Goal: Task Accomplishment & Management: Use online tool/utility

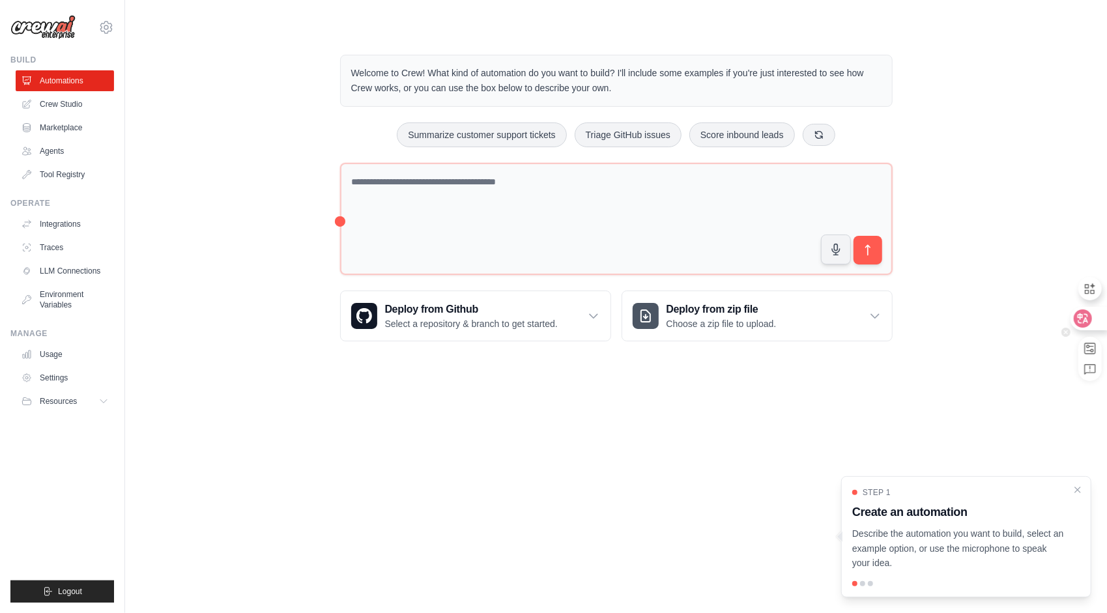
click at [1090, 322] on icon at bounding box center [1083, 318] width 18 height 18
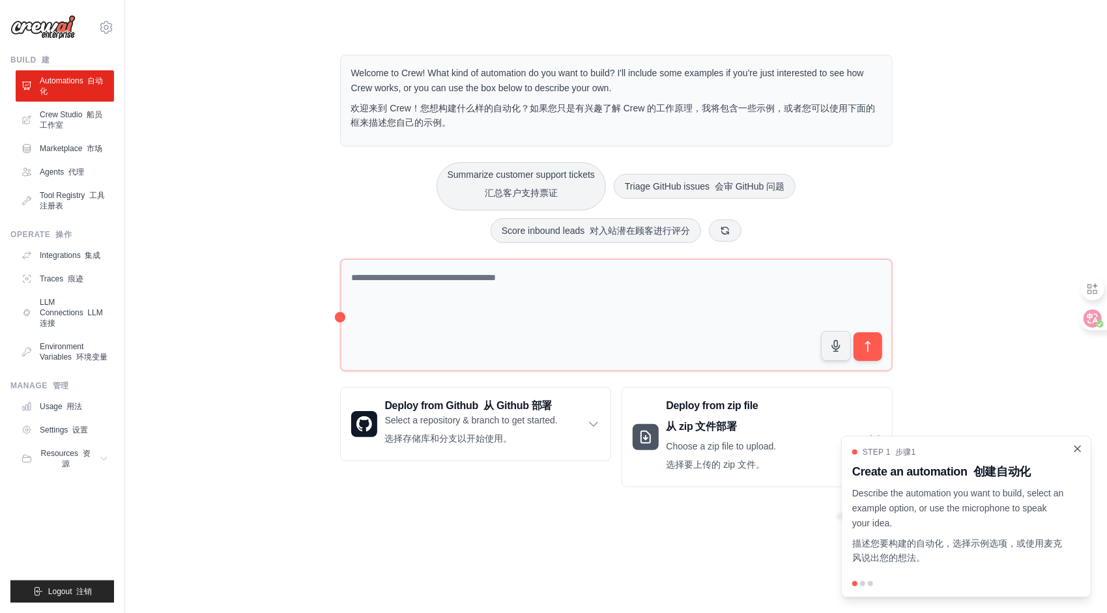
click at [1079, 451] on icon "Close walkthrough" at bounding box center [1078, 449] width 6 height 6
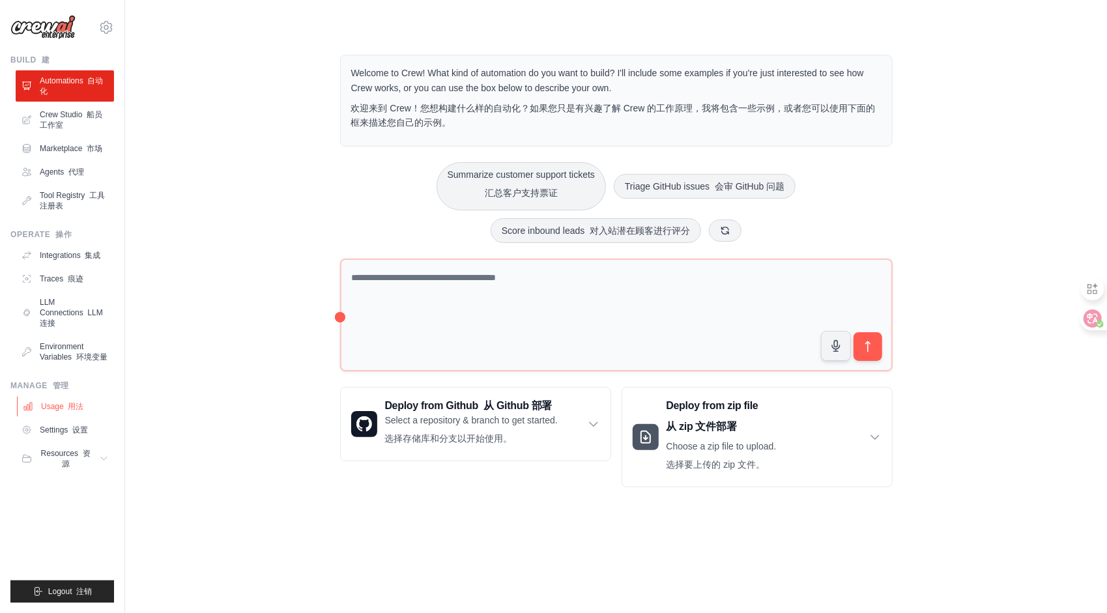
click at [59, 406] on font "Usage 用法" at bounding box center [62, 406] width 42 height 10
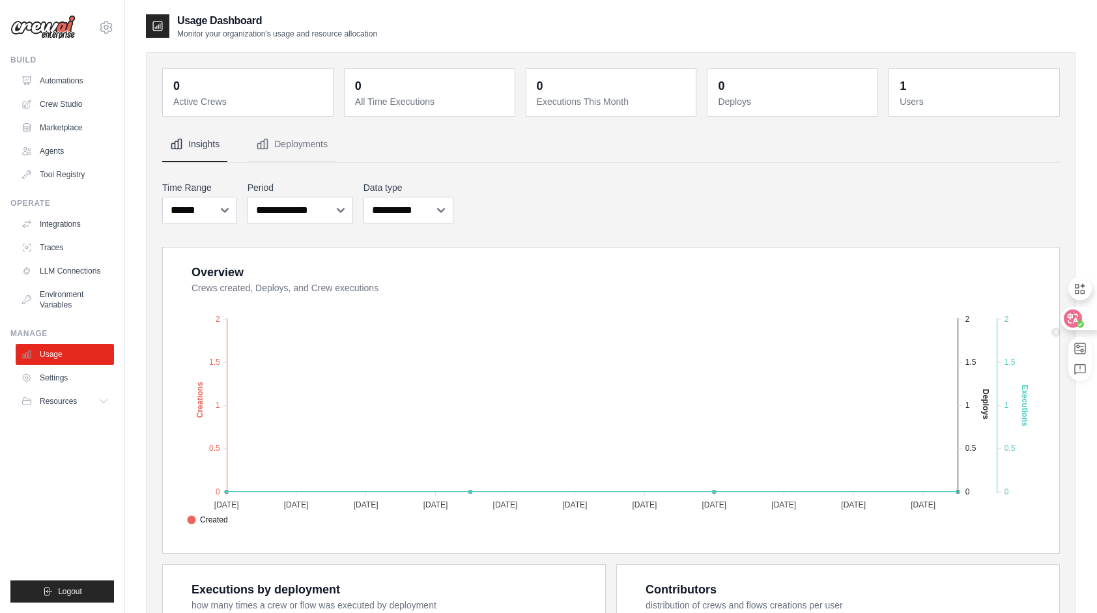
drag, startPoint x: 1080, startPoint y: 318, endPoint x: 1074, endPoint y: 320, distance: 6.8
click at [1079, 318] on icon at bounding box center [1073, 318] width 18 height 18
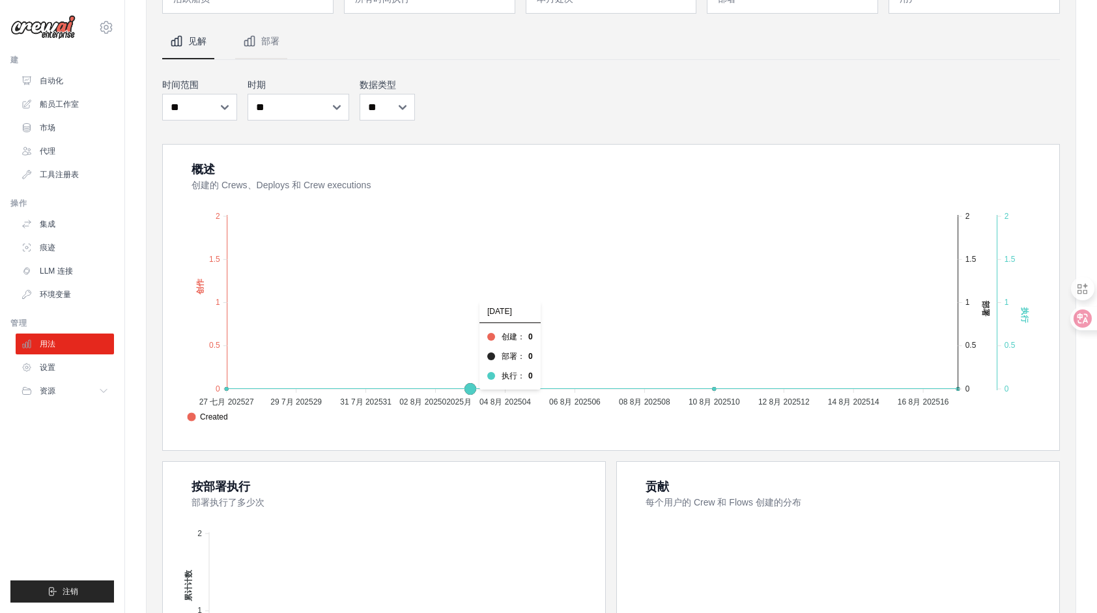
scroll to position [261, 0]
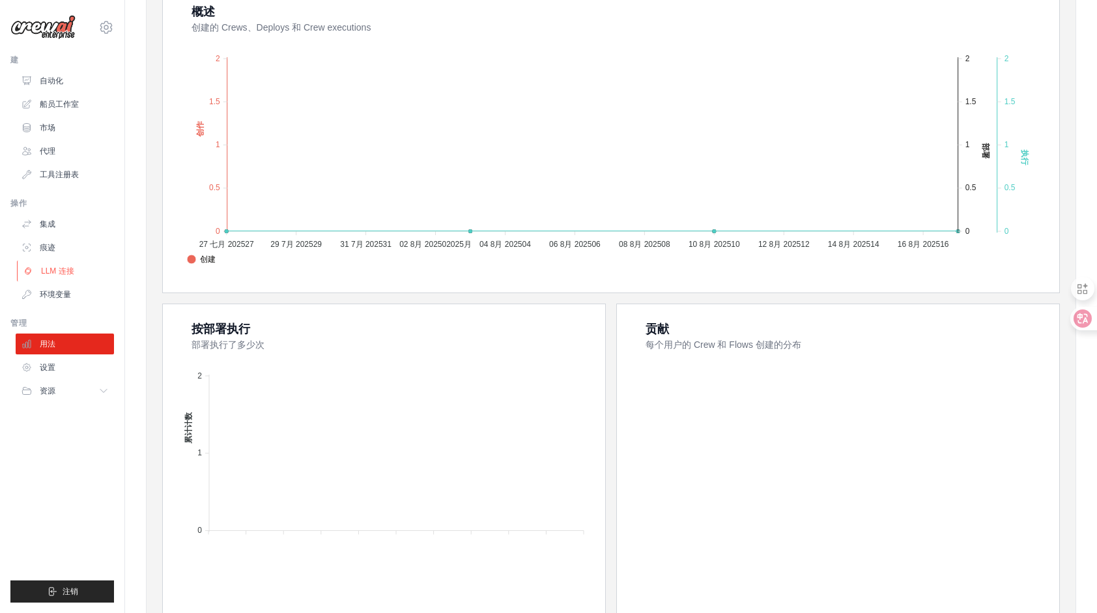
click at [48, 272] on font "LLM 连接" at bounding box center [57, 271] width 33 height 10
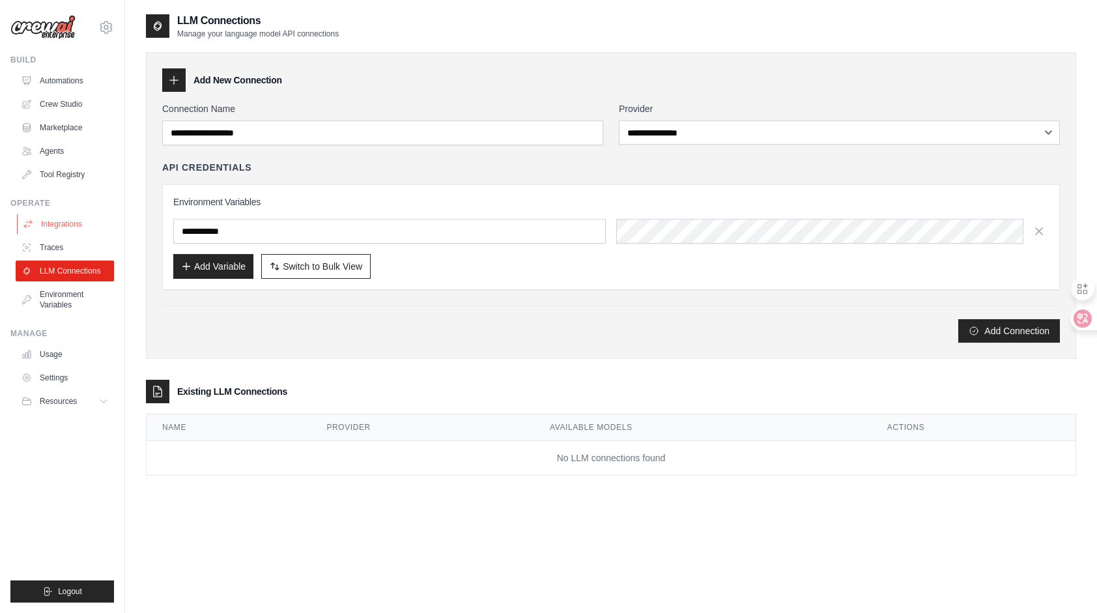
click at [48, 227] on link "Integrations" at bounding box center [66, 224] width 98 height 21
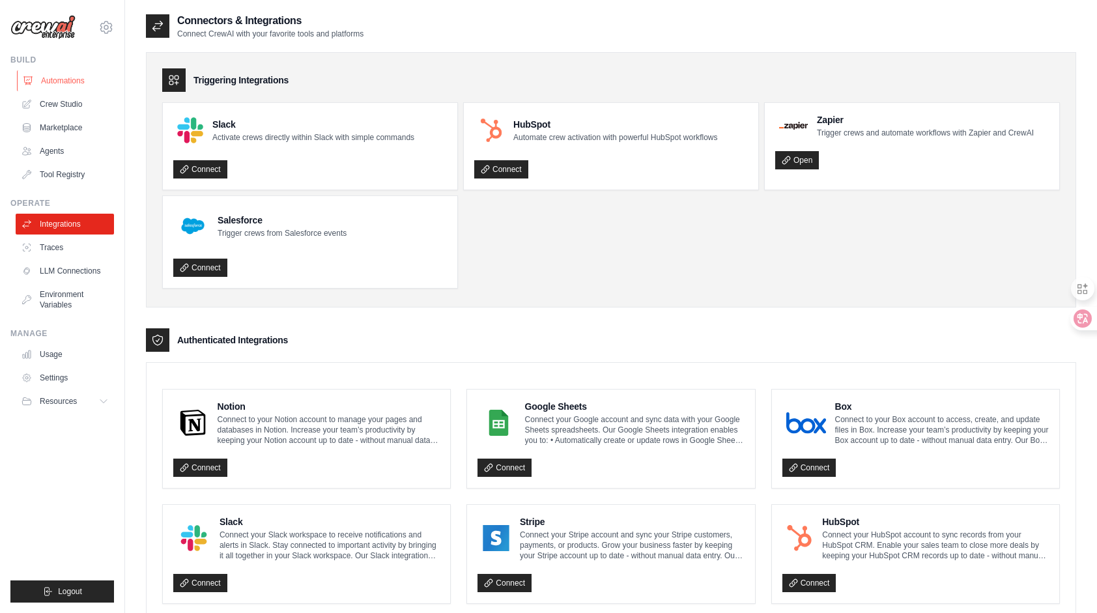
click at [50, 83] on link "Automations" at bounding box center [66, 80] width 98 height 21
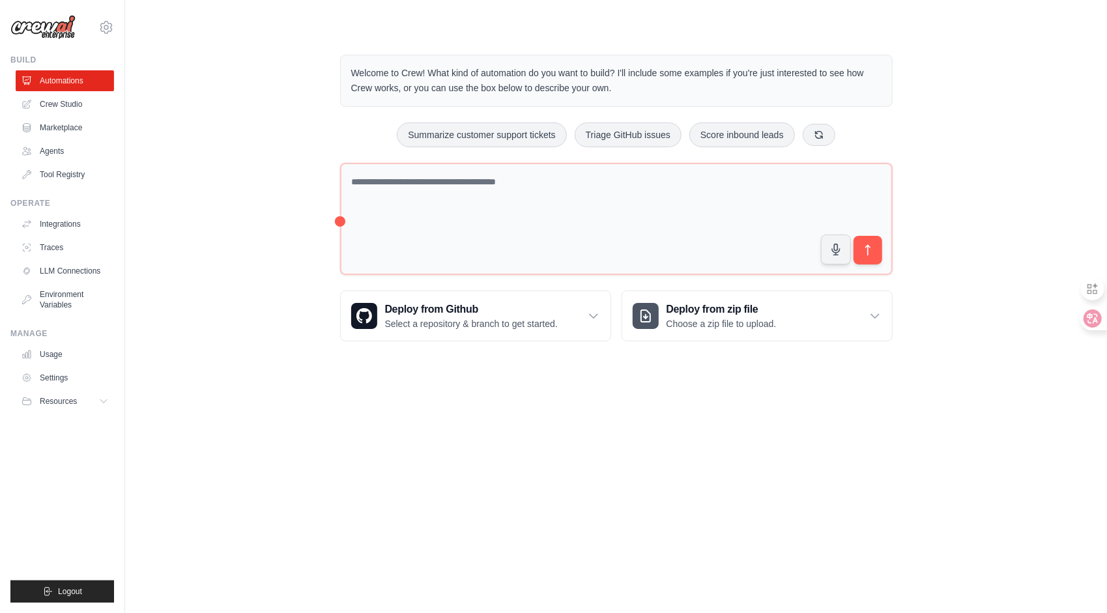
click at [809, 52] on div "Welcome to Crew! What kind of automation do you want to build? I'll include som…" at bounding box center [616, 198] width 584 height 328
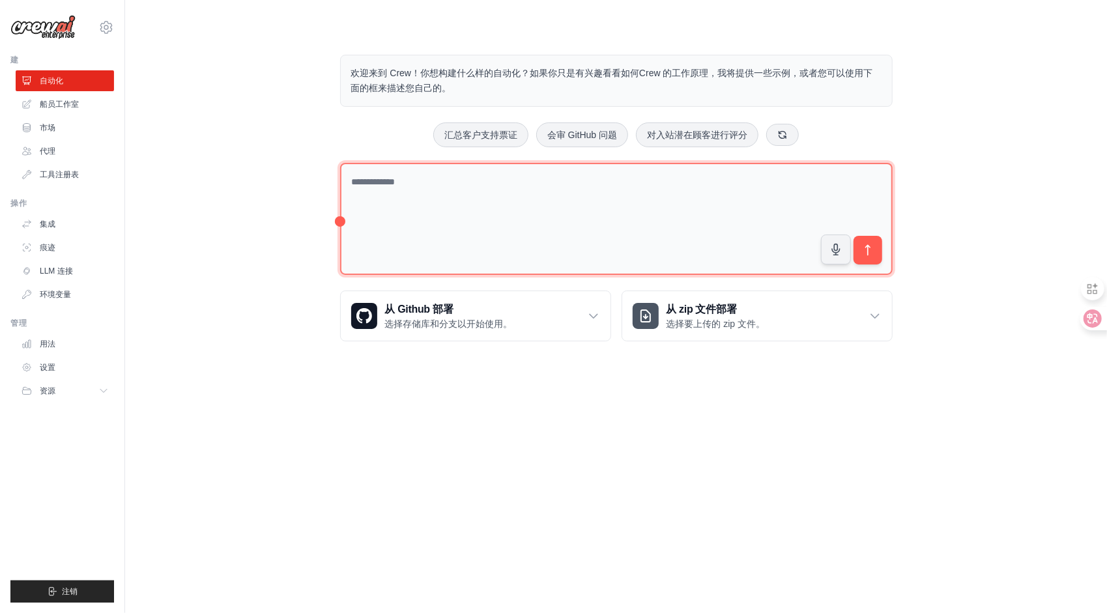
click at [607, 180] on textarea at bounding box center [616, 219] width 552 height 113
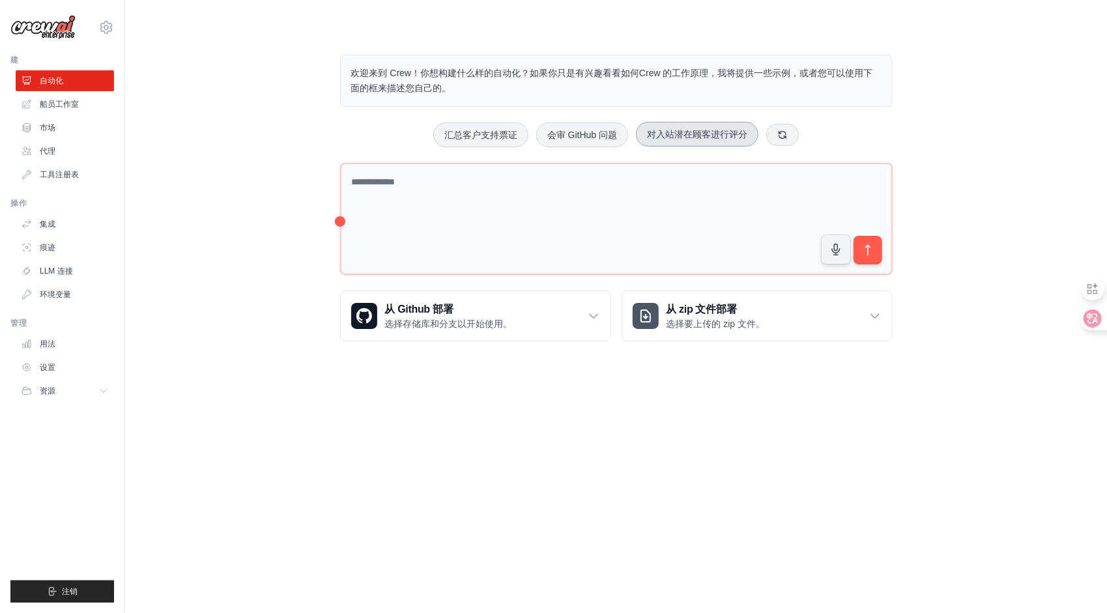
click at [681, 137] on button "对入站潜在顾客进行评分" at bounding box center [697, 134] width 122 height 25
click at [869, 251] on icon "submit" at bounding box center [868, 251] width 14 height 14
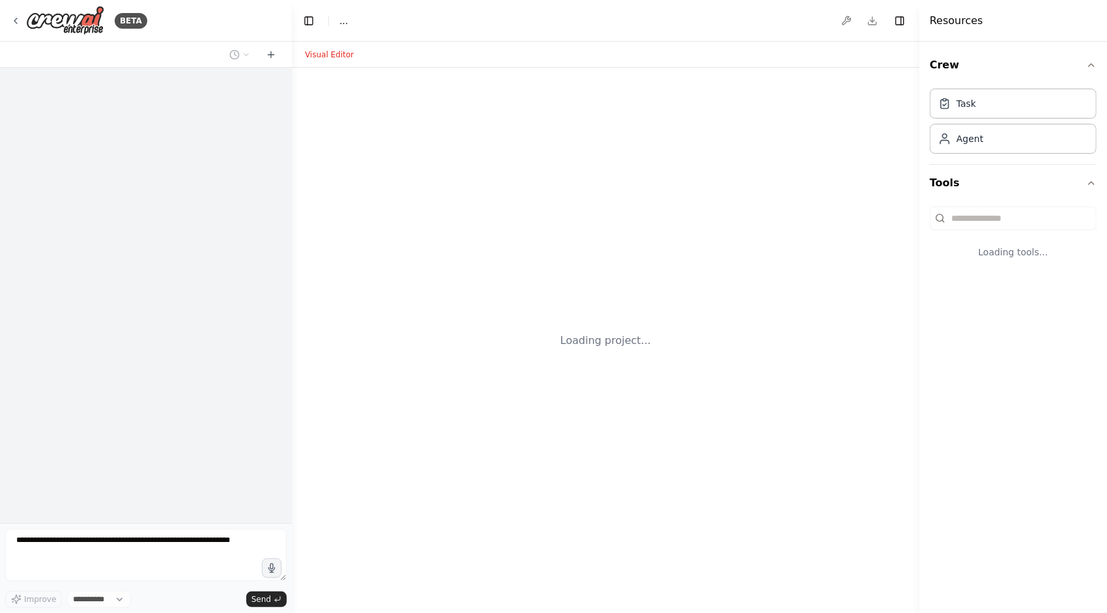
select select "****"
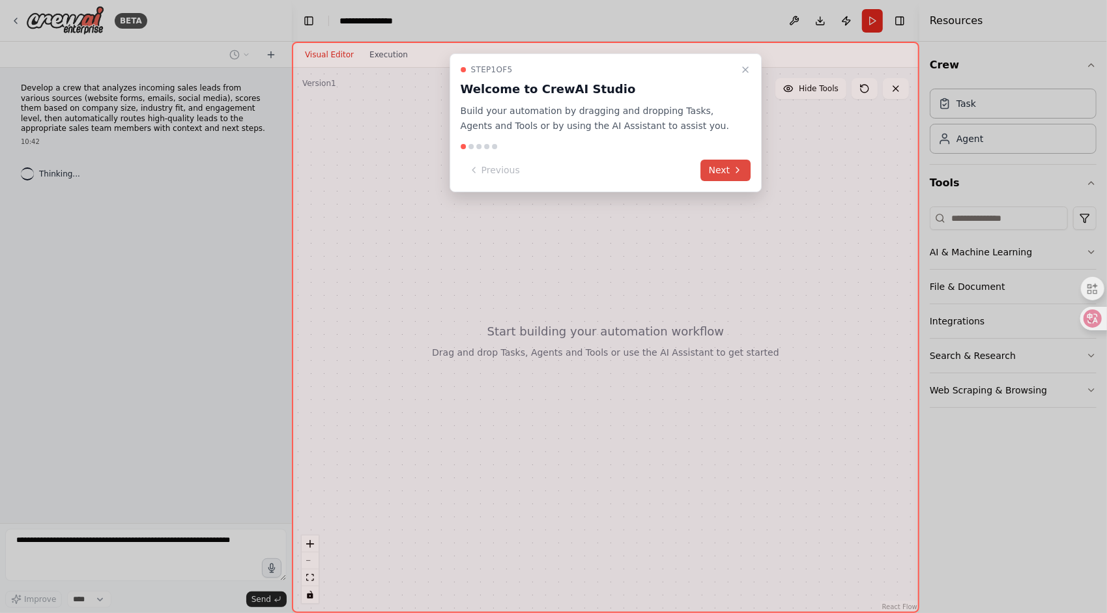
click at [726, 162] on button "Next" at bounding box center [726, 170] width 50 height 21
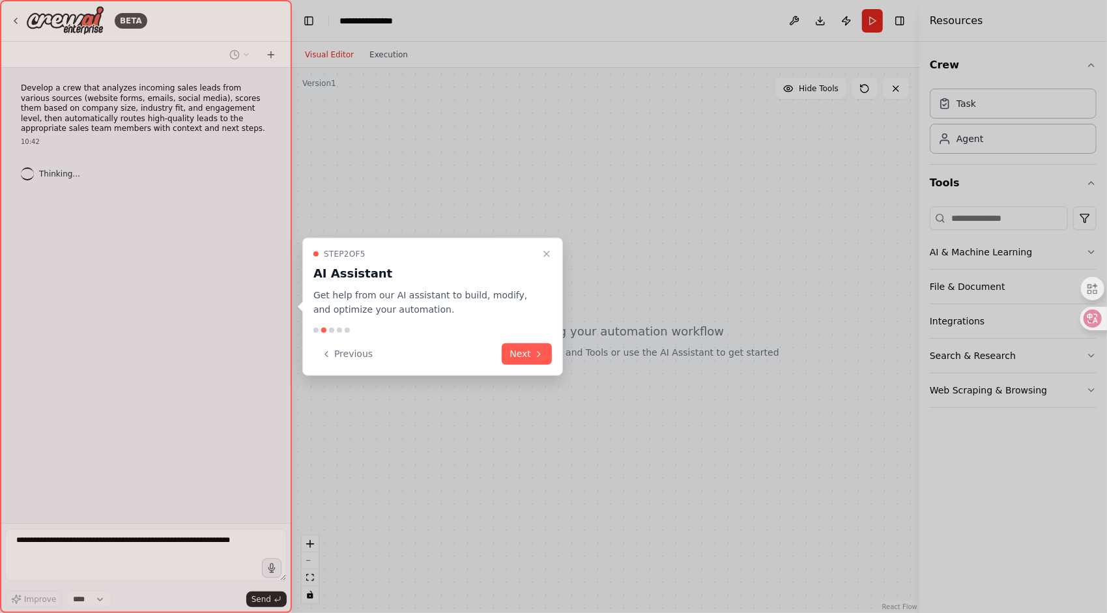
click at [535, 352] on icon at bounding box center [539, 354] width 10 height 10
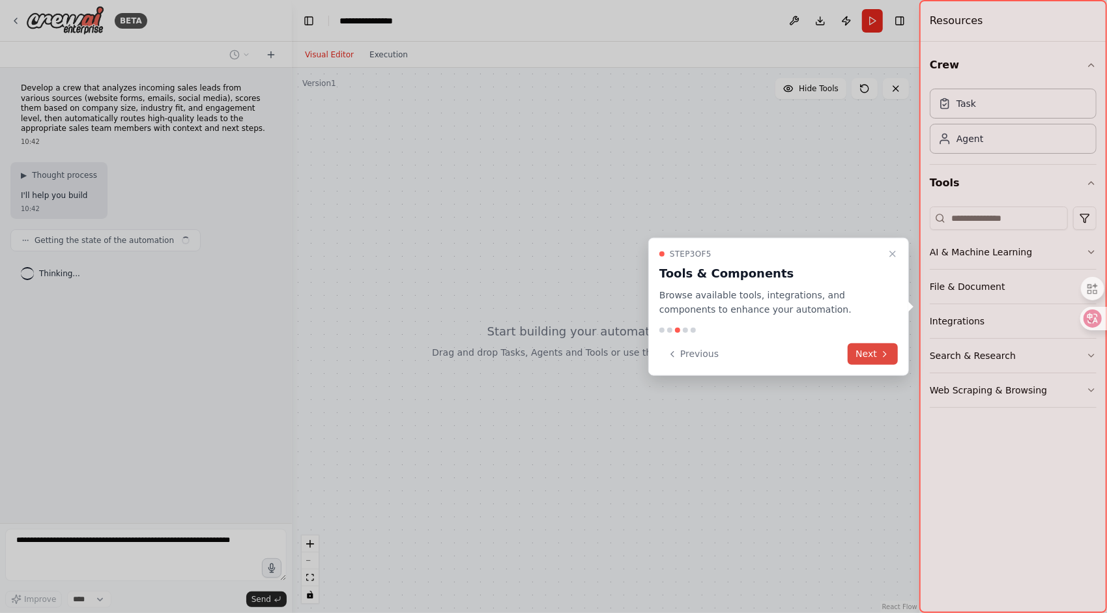
click at [877, 353] on button "Next" at bounding box center [872, 353] width 50 height 21
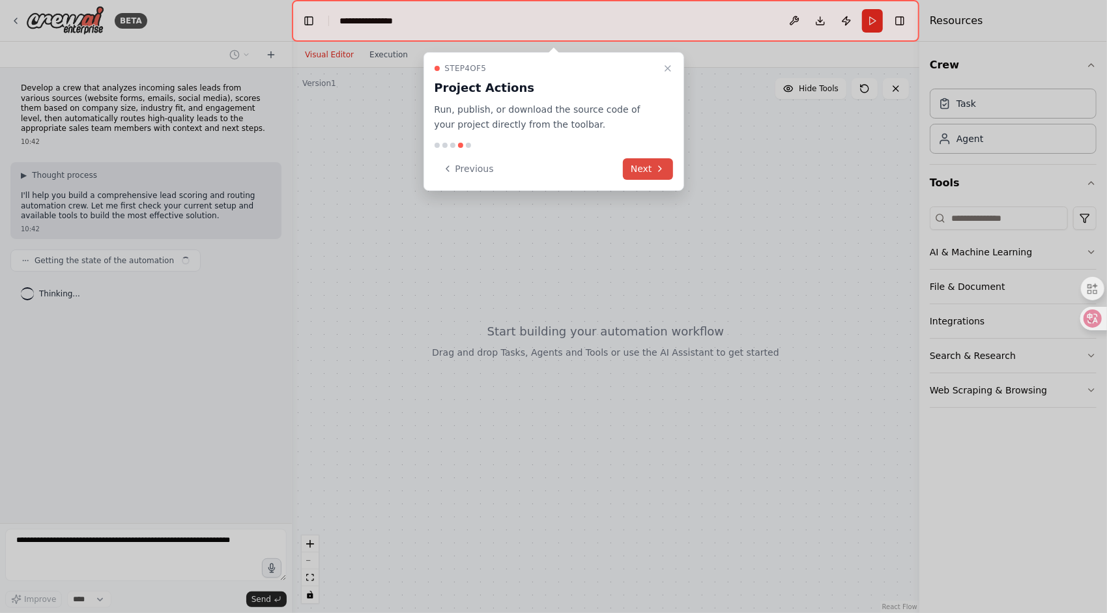
click at [655, 164] on icon at bounding box center [660, 169] width 10 height 10
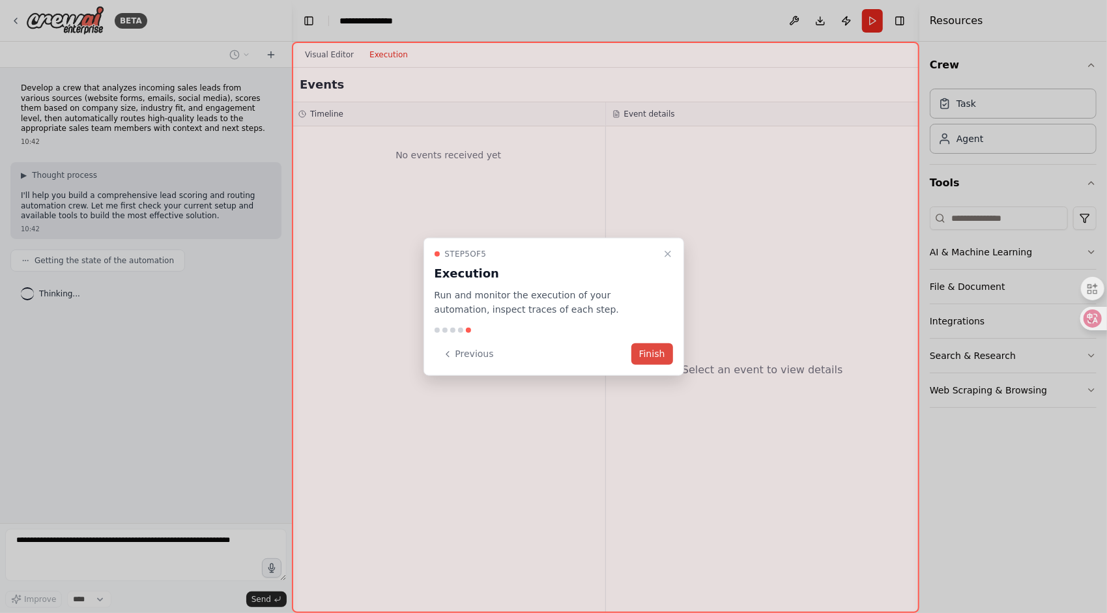
click at [651, 349] on button "Finish" at bounding box center [652, 353] width 42 height 21
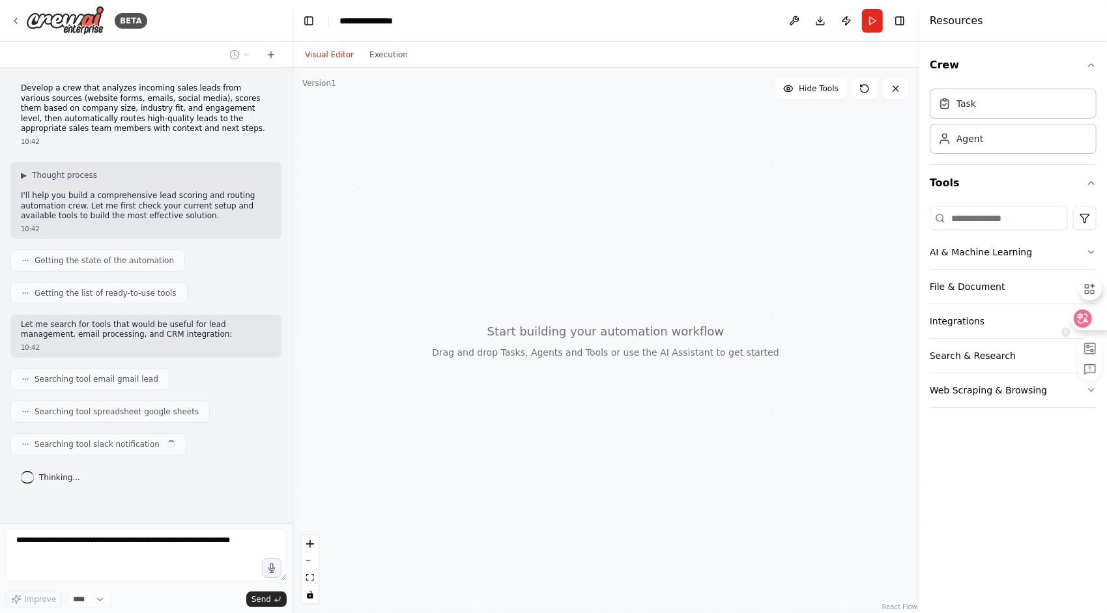
click at [1094, 320] on div at bounding box center [1087, 318] width 35 height 23
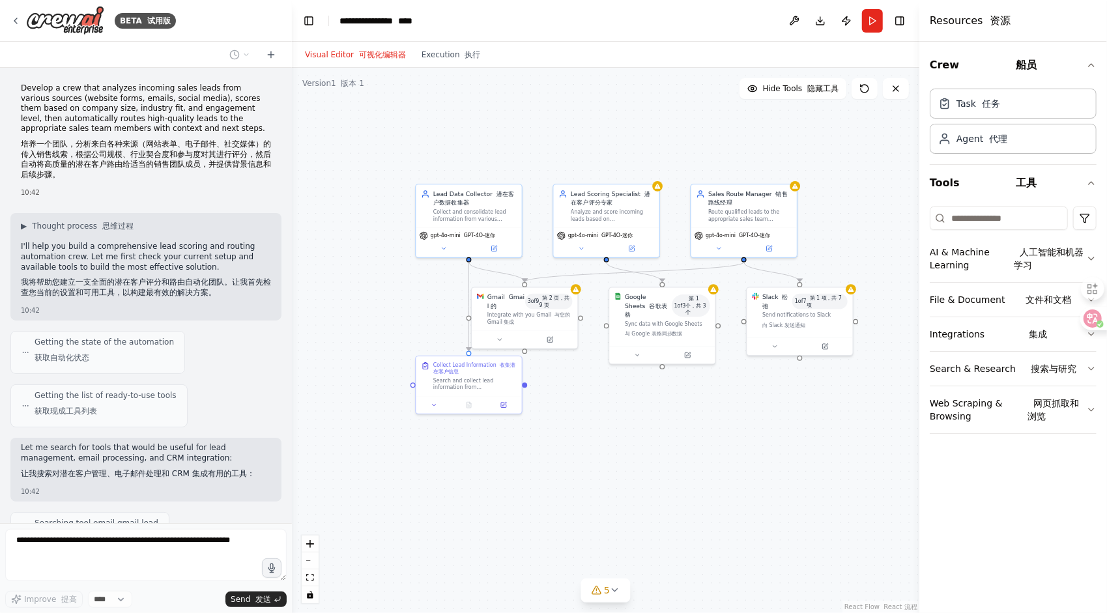
scroll to position [634, 0]
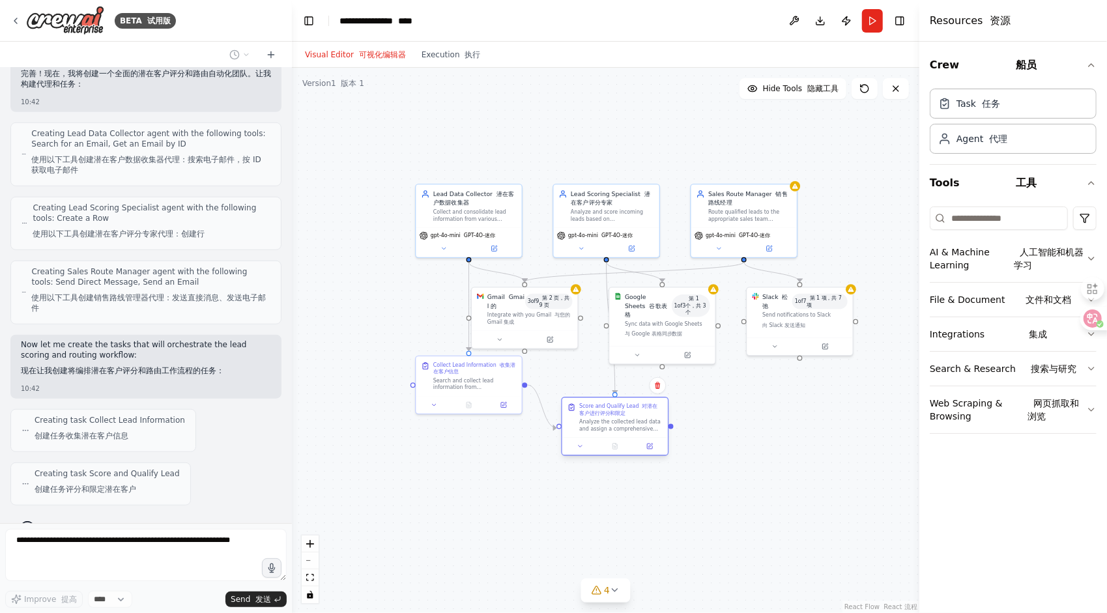
drag, startPoint x: 619, startPoint y: 379, endPoint x: 614, endPoint y: 428, distance: 49.1
click at [614, 428] on div "Analyze the collected lead data and assign a comprehensive score based on {scor…" at bounding box center [620, 425] width 83 height 14
drag, startPoint x: 435, startPoint y: 393, endPoint x: 420, endPoint y: 414, distance: 25.7
click at [420, 406] on div "Search and collect lead information from {email_source} and other configured so…" at bounding box center [405, 400] width 83 height 14
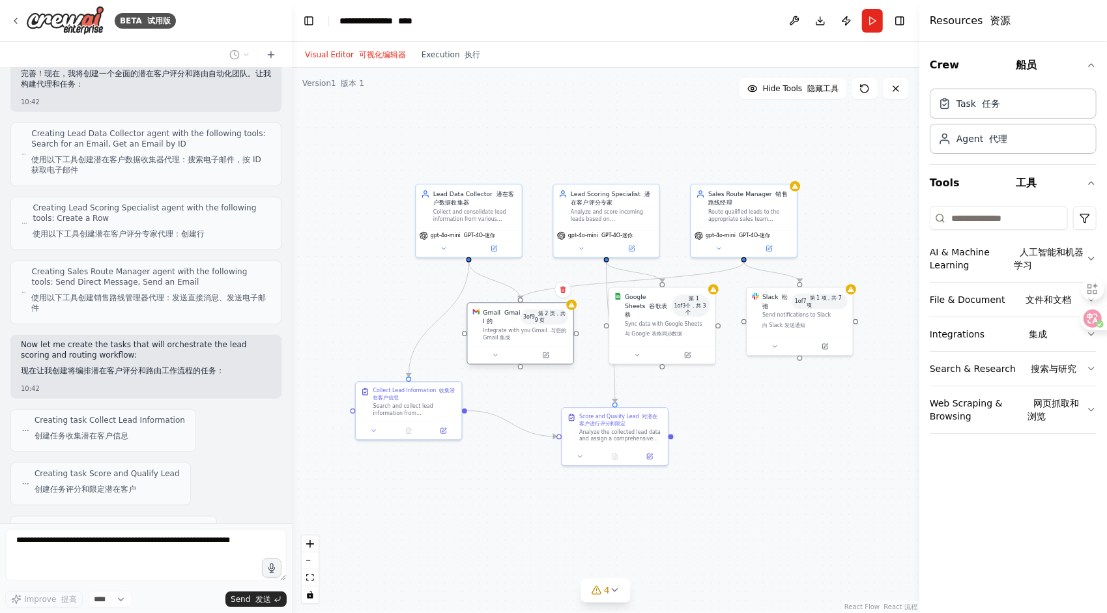
scroll to position [687, 0]
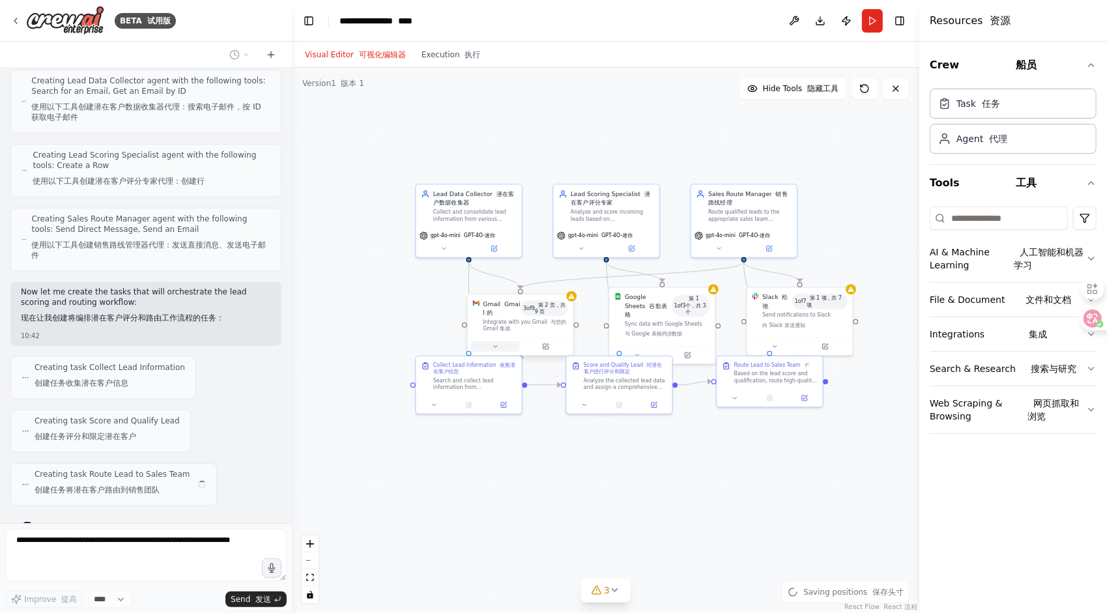
drag, startPoint x: 522, startPoint y: 331, endPoint x: 516, endPoint y: 344, distance: 14.6
click at [516, 344] on div at bounding box center [521, 346] width 106 height 18
drag, startPoint x: 456, startPoint y: 417, endPoint x: 438, endPoint y: 429, distance: 21.7
click at [438, 429] on div "Collect Lead Information 收集潜在客户信息 Search and collect lead information from {ema…" at bounding box center [443, 409] width 107 height 59
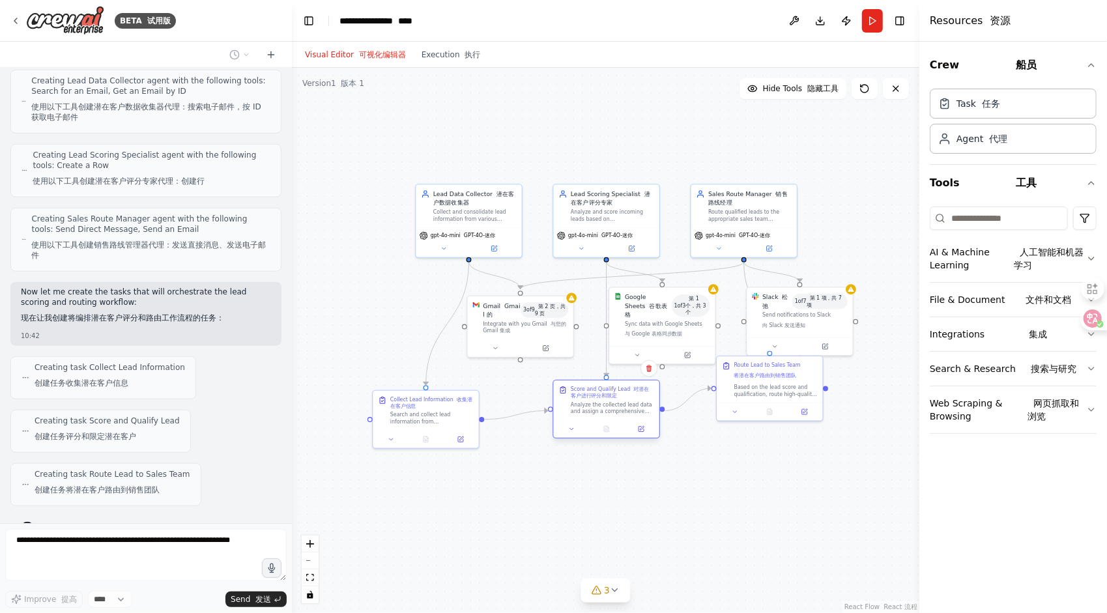
click at [583, 438] on div at bounding box center [607, 429] width 106 height 18
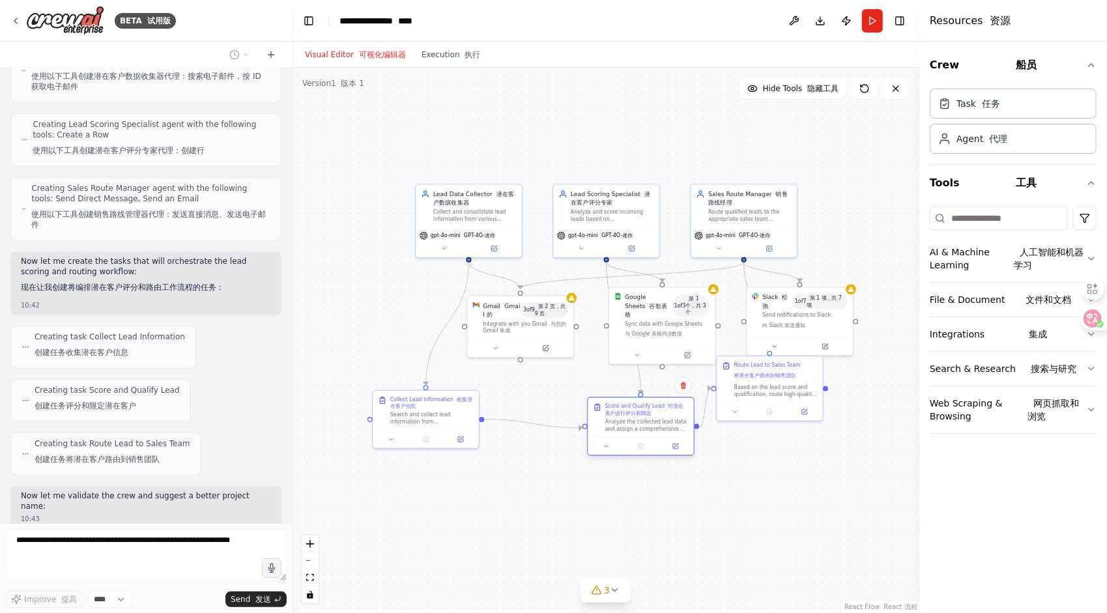
scroll to position [793, 0]
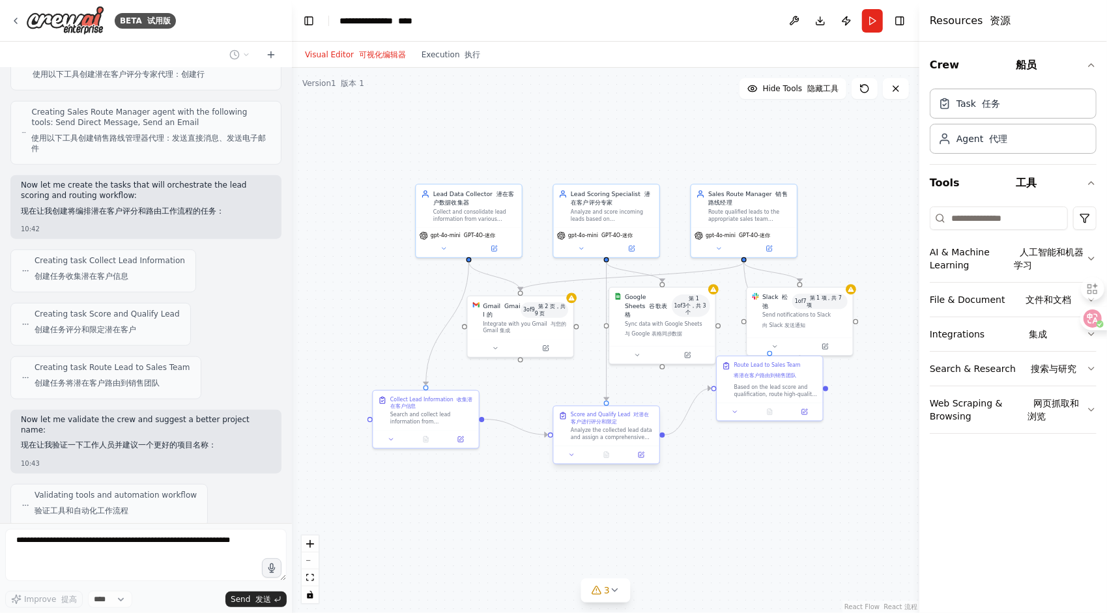
click at [591, 448] on div at bounding box center [607, 455] width 106 height 18
drag, startPoint x: 760, startPoint y: 412, endPoint x: 771, endPoint y: 448, distance: 38.1
click at [771, 448] on div "Based on the lead score and qualification, route high-quality leads (Warm and H…" at bounding box center [784, 449] width 83 height 14
drag, startPoint x: 591, startPoint y: 440, endPoint x: 571, endPoint y: 433, distance: 22.3
click at [571, 433] on div "Score and Qualify Lead 对潜在客户进行评分和限定 Analyze the collected lead data and assign …" at bounding box center [589, 418] width 106 height 40
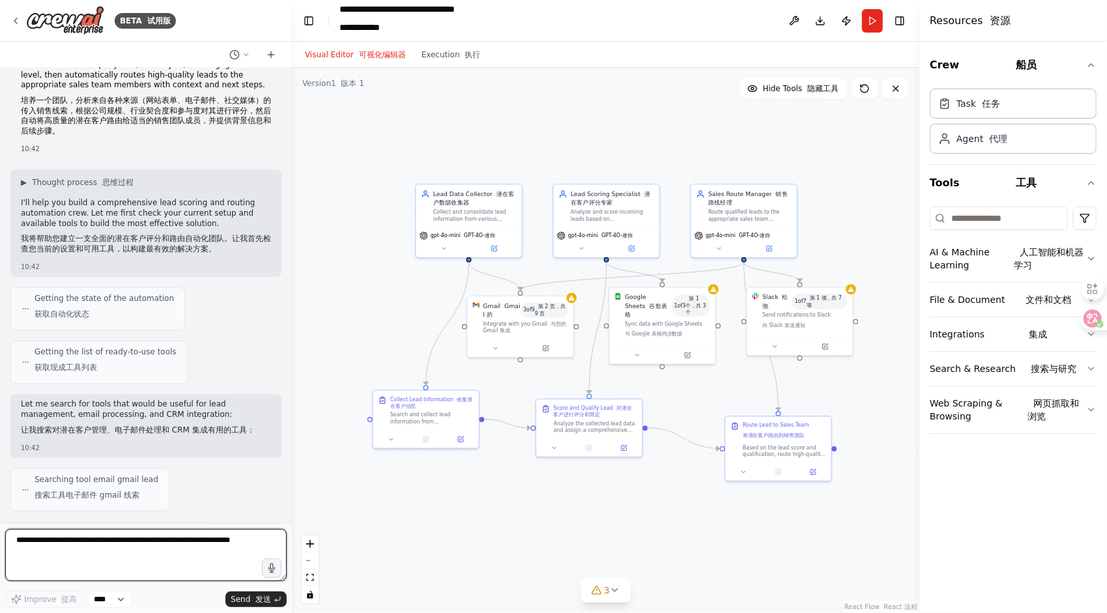
scroll to position [0, 0]
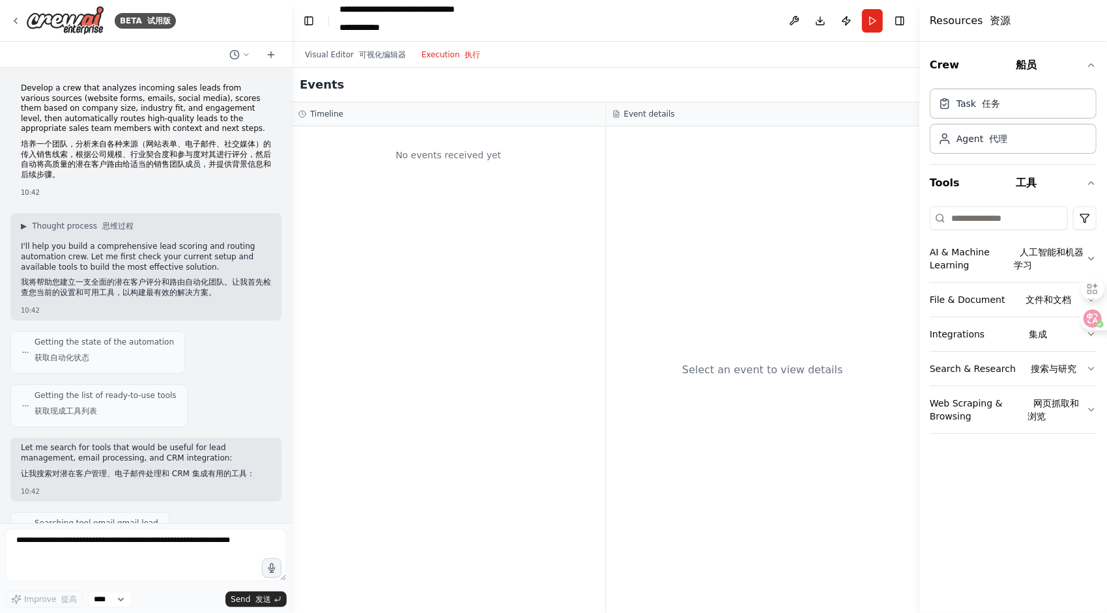
click at [431, 57] on button "Execution 执行" at bounding box center [451, 55] width 75 height 16
click at [339, 55] on button "Visual Editor 可视化编辑器" at bounding box center [355, 55] width 117 height 16
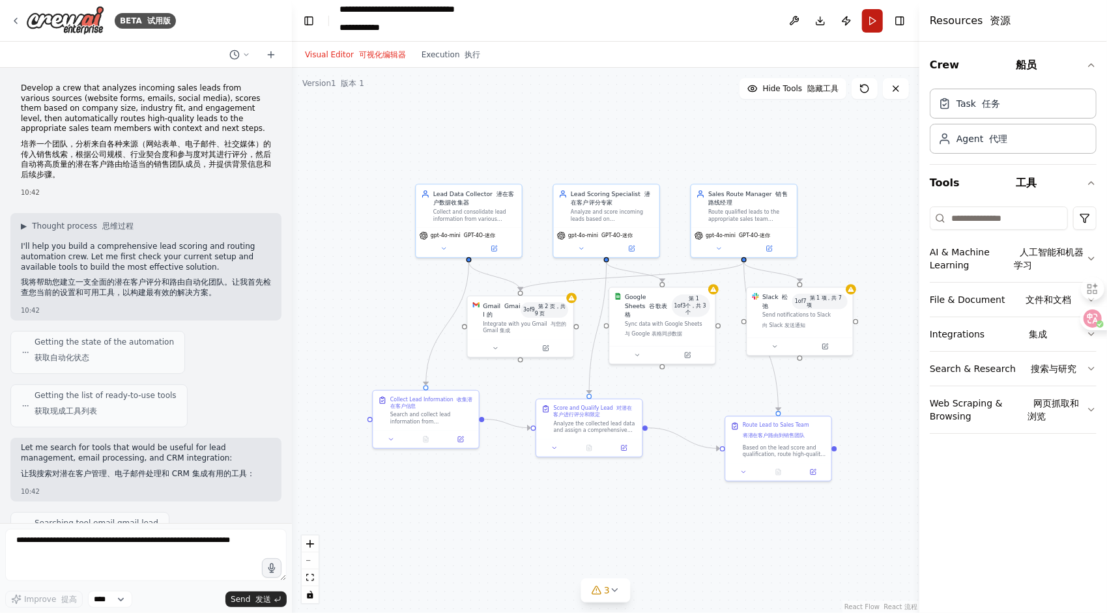
click at [878, 20] on button "Run" at bounding box center [872, 20] width 21 height 23
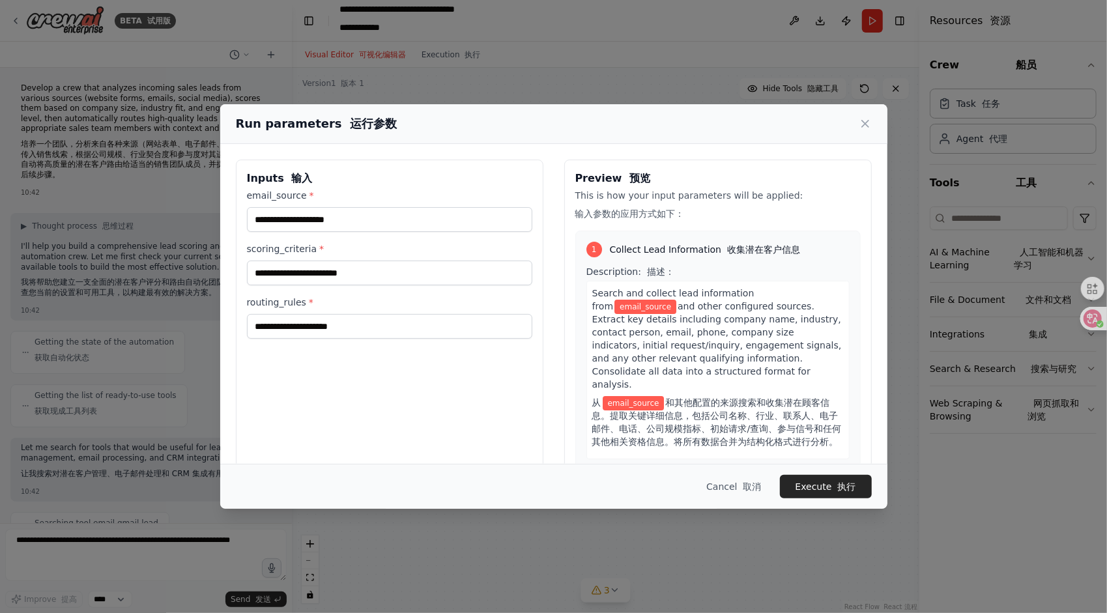
click at [628, 307] on span "email_source" at bounding box center [645, 307] width 62 height 14
drag, startPoint x: 628, startPoint y: 307, endPoint x: 685, endPoint y: 367, distance: 82.9
click at [685, 367] on span "and other configured sources. Extract key details including company name, indus…" at bounding box center [716, 345] width 249 height 89
click at [856, 483] on button "Execute 执行" at bounding box center [826, 486] width 92 height 23
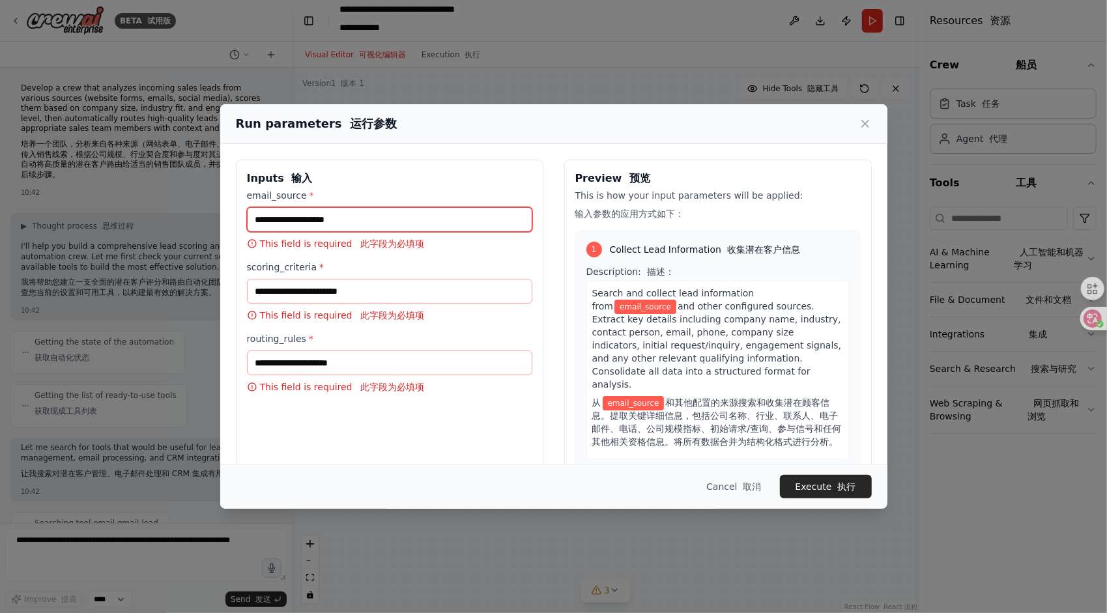
click at [369, 210] on input "email_source *" at bounding box center [389, 219] width 285 height 25
click at [488, 183] on h3 "Inputs 输入" at bounding box center [389, 179] width 285 height 16
click at [1090, 316] on icon at bounding box center [1083, 318] width 18 height 18
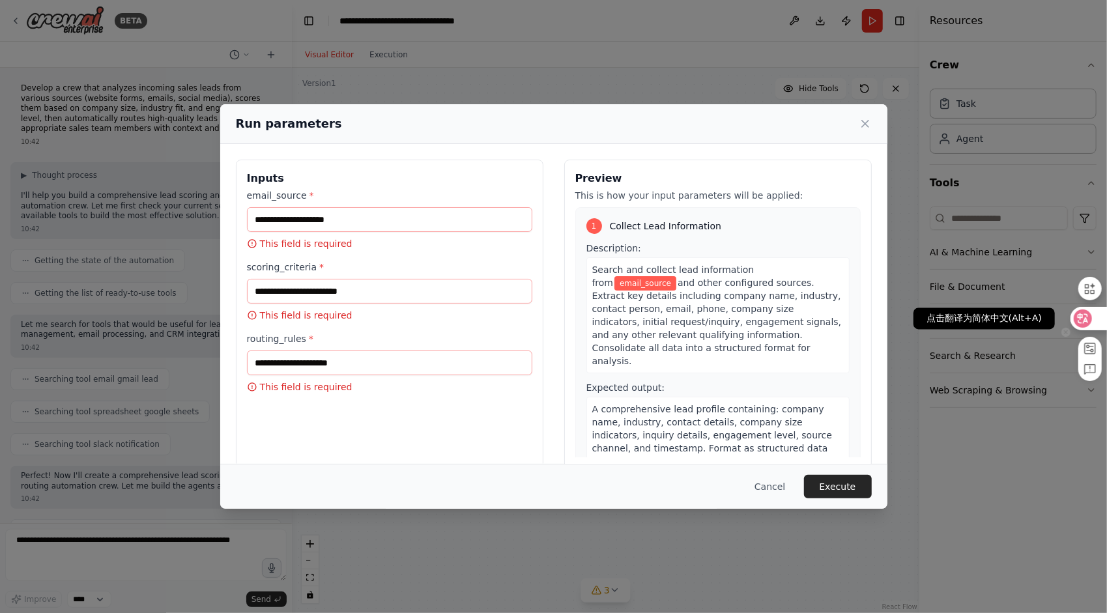
click at [1086, 318] on icon at bounding box center [1082, 318] width 11 height 10
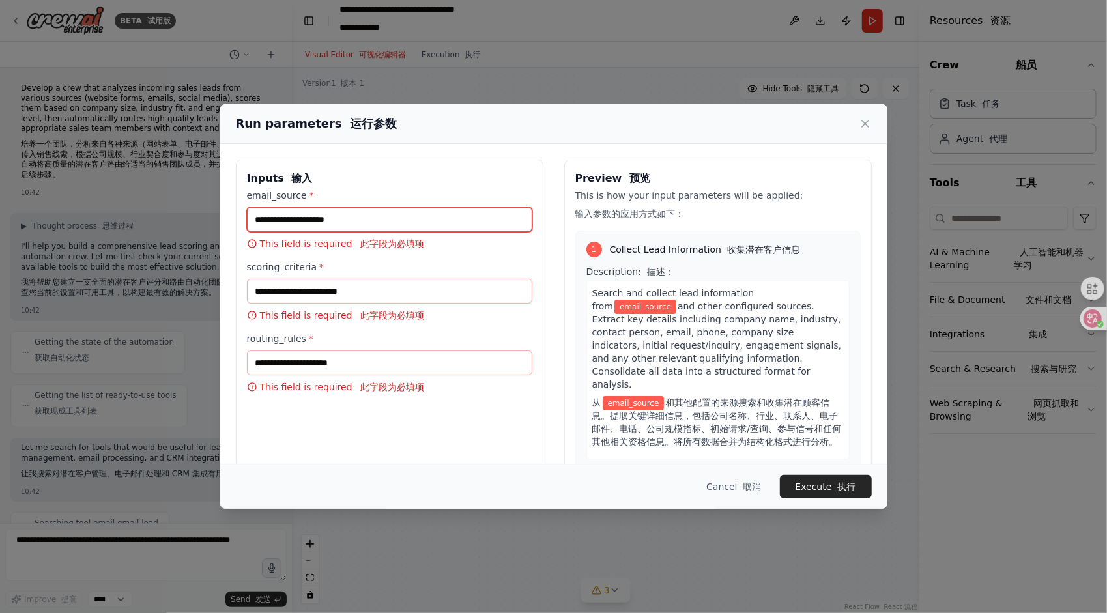
click at [301, 224] on input "email_source *" at bounding box center [389, 219] width 285 height 25
click at [438, 199] on label "email_source *" at bounding box center [389, 195] width 285 height 13
click at [438, 207] on input "email_source *" at bounding box center [389, 219] width 285 height 25
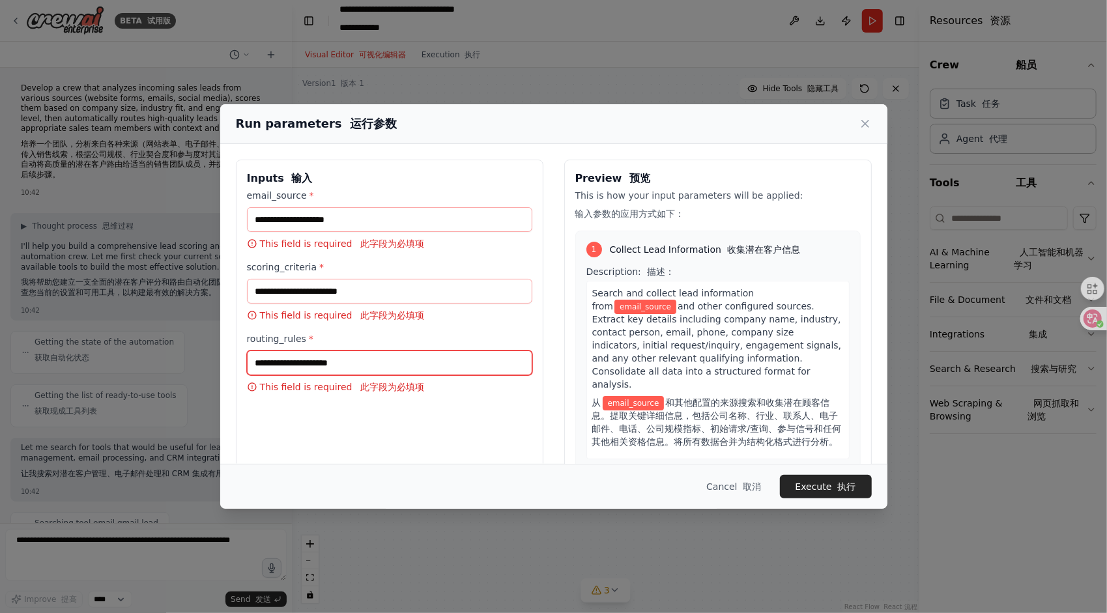
click at [335, 364] on input "routing_rules *" at bounding box center [389, 362] width 285 height 25
click at [731, 487] on button "Cancel 取消" at bounding box center [734, 486] width 76 height 23
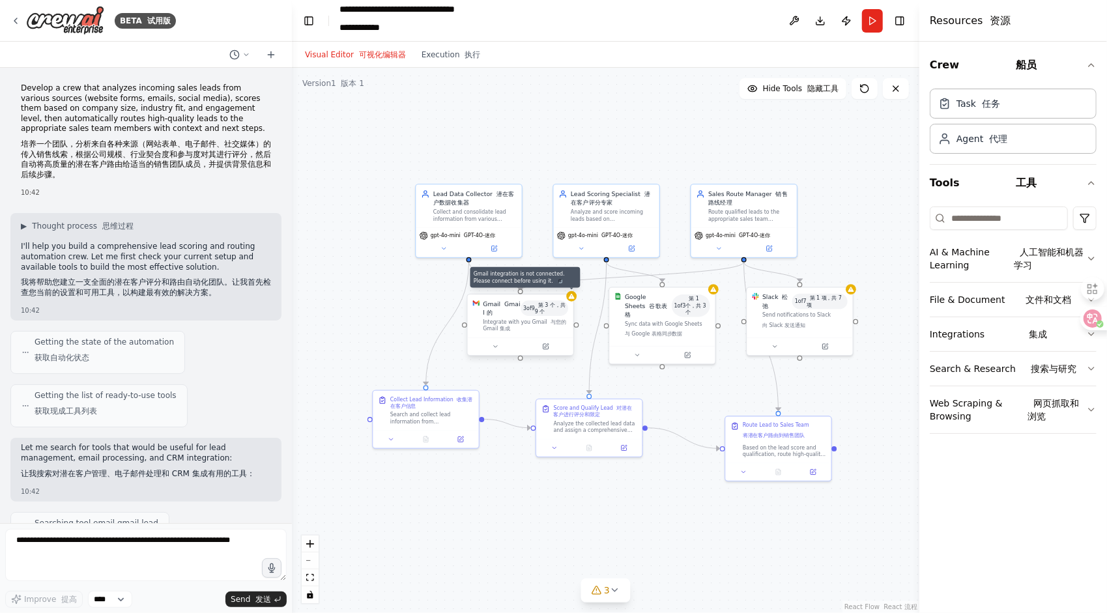
click at [572, 300] on div at bounding box center [571, 296] width 10 height 10
click at [573, 302] on div "Gmail Gmail 的 3 of 9 第 3 个，共 9 个 Integrate with you Gmail 与您的 Gmail 集成" at bounding box center [521, 315] width 106 height 43
click at [528, 323] on div "Integrate with you Gmail 与您的 Gmail 集成" at bounding box center [525, 326] width 85 height 14
click at [497, 324] on div "Integrate with you Gmail 与您的 Gmail 集成" at bounding box center [525, 326] width 85 height 14
click at [489, 341] on button at bounding box center [495, 346] width 49 height 10
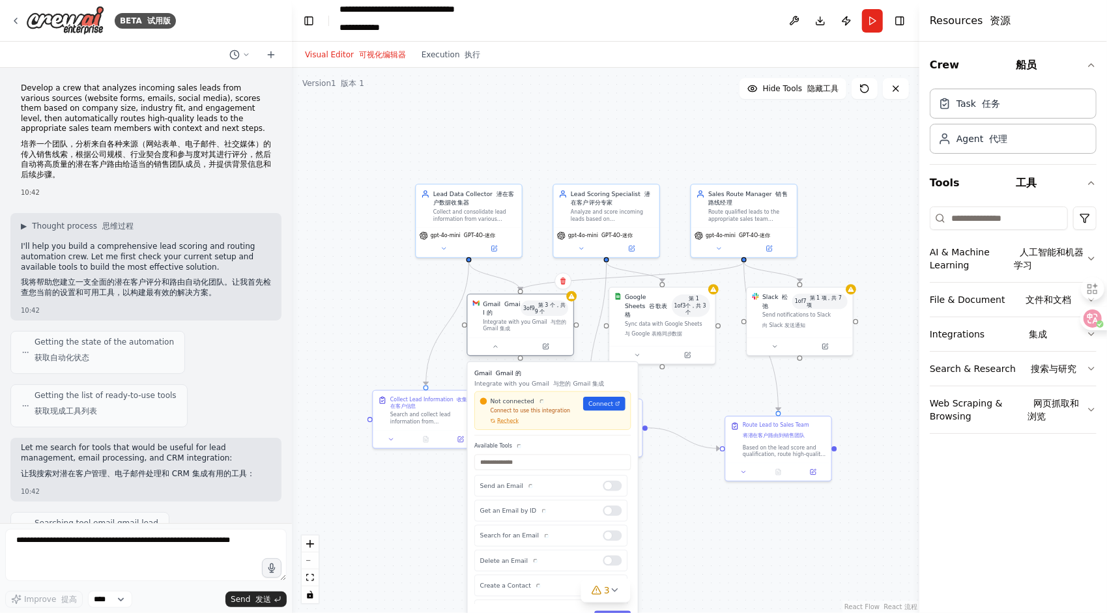
click at [537, 316] on div "Gmail Gmail 的 3 of 9 第 3 个，共 9 个" at bounding box center [525, 308] width 85 height 17
click at [576, 303] on div ".deletable-edge-delete-btn { width: 20px; height: 20px; border: 0px solid #ffff…" at bounding box center [605, 340] width 627 height 545
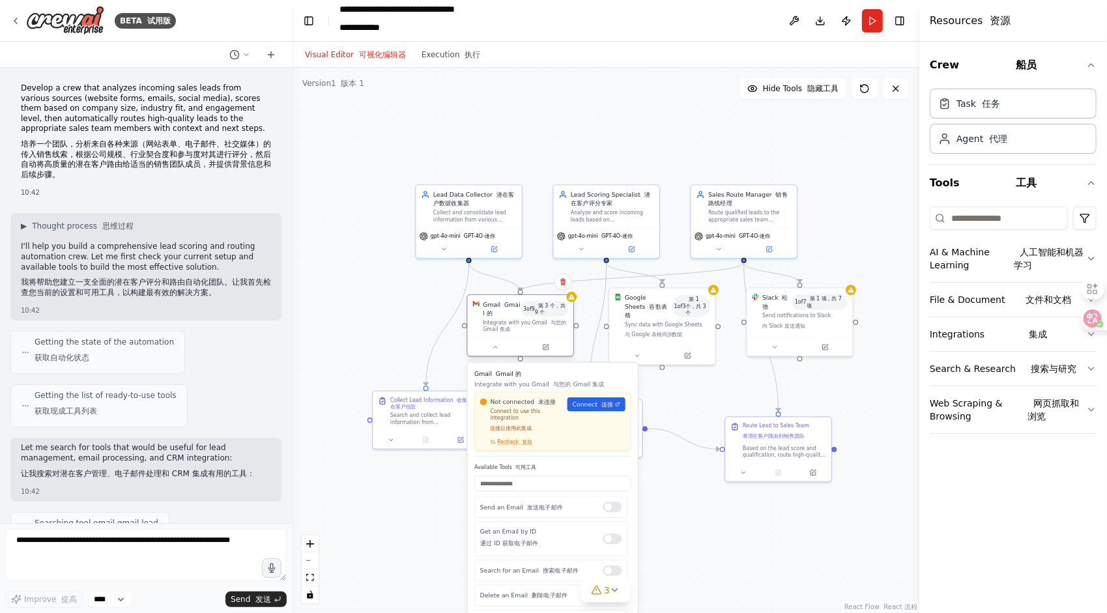
click at [524, 330] on div "Integrate with you Gmail 与您的 Gmail 集成" at bounding box center [525, 326] width 85 height 14
click at [353, 352] on div ".deletable-edge-delete-btn { width: 20px; height: 20px; border: 0px solid #ffff…" at bounding box center [605, 340] width 627 height 545
click at [670, 518] on div ".deletable-edge-delete-btn { width: 20px; height: 20px; border: 0px solid #ffff…" at bounding box center [605, 340] width 627 height 545
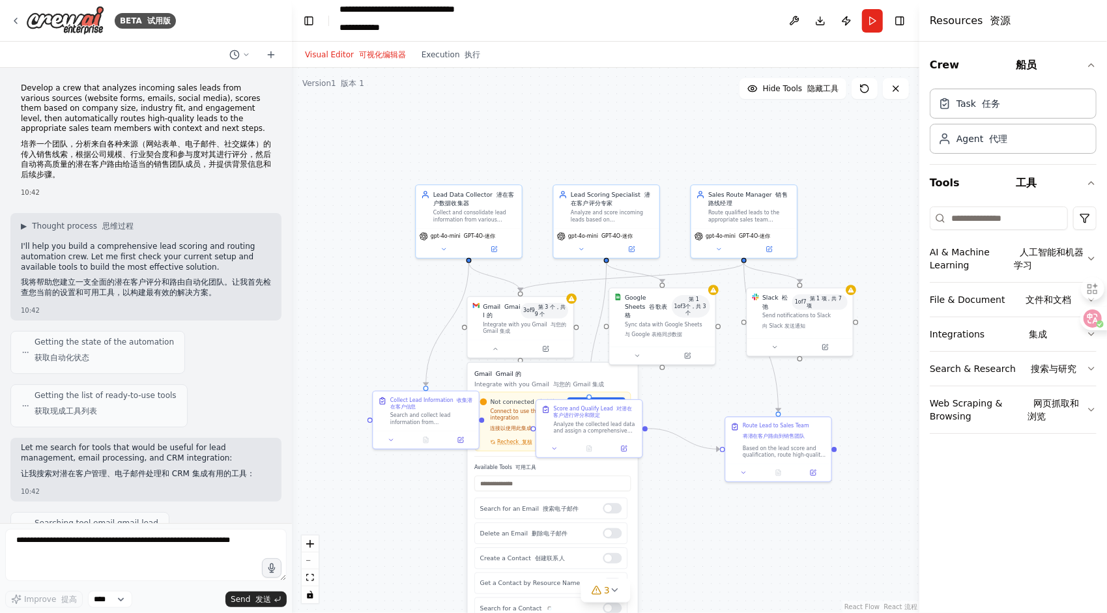
scroll to position [26, 0]
click at [690, 545] on div ".deletable-edge-delete-btn { width: 20px; height: 20px; border: 0px solid #ffff…" at bounding box center [605, 340] width 627 height 545
